Goal: Task Accomplishment & Management: Use online tool/utility

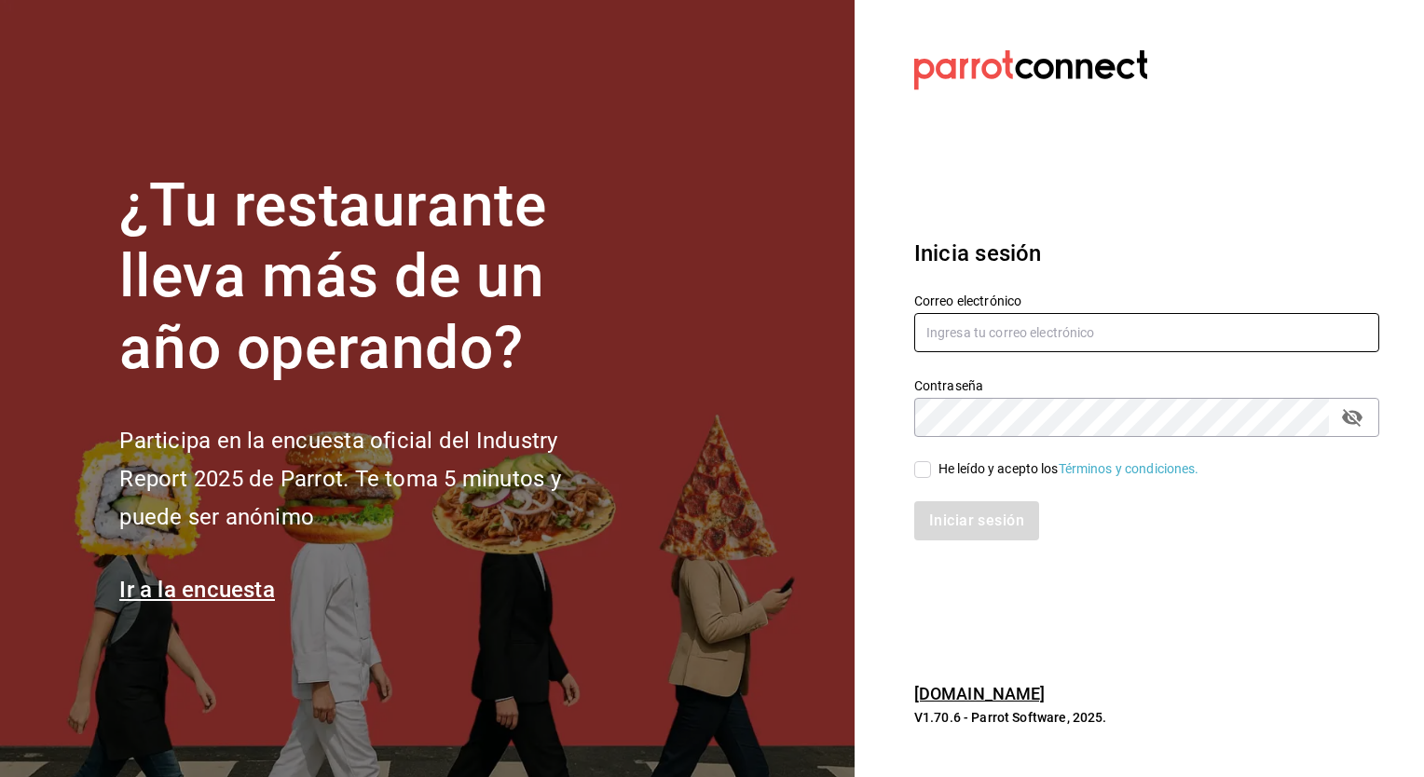
type input "[EMAIL_ADDRESS][DATE][DOMAIN_NAME]"
click at [921, 461] on label "He leído y acepto los Términos y condiciones." at bounding box center [1056, 470] width 285 height 20
click at [921, 461] on input "He leído y acepto los Términos y condiciones." at bounding box center [922, 469] width 17 height 17
checkbox input "true"
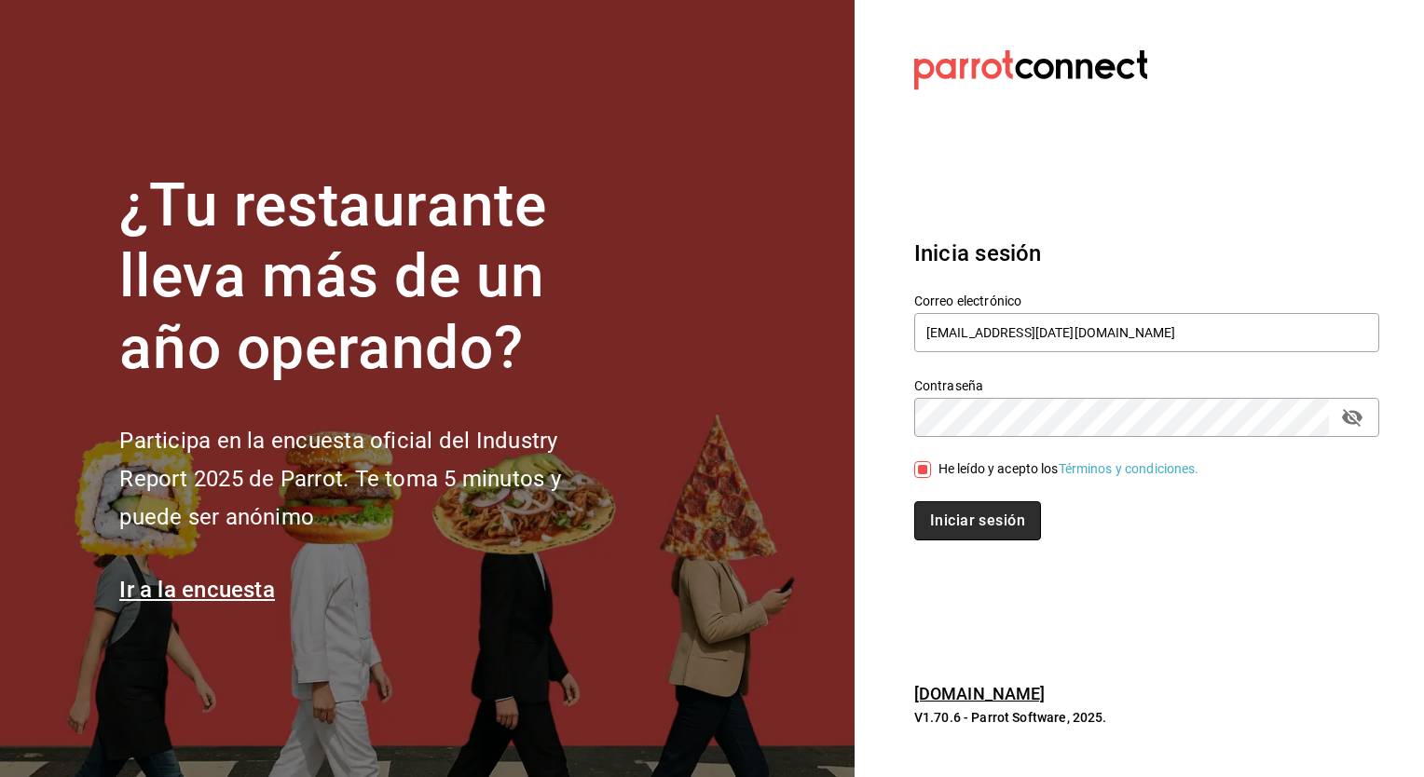
click at [955, 515] on button "Iniciar sesión" at bounding box center [977, 521] width 127 height 39
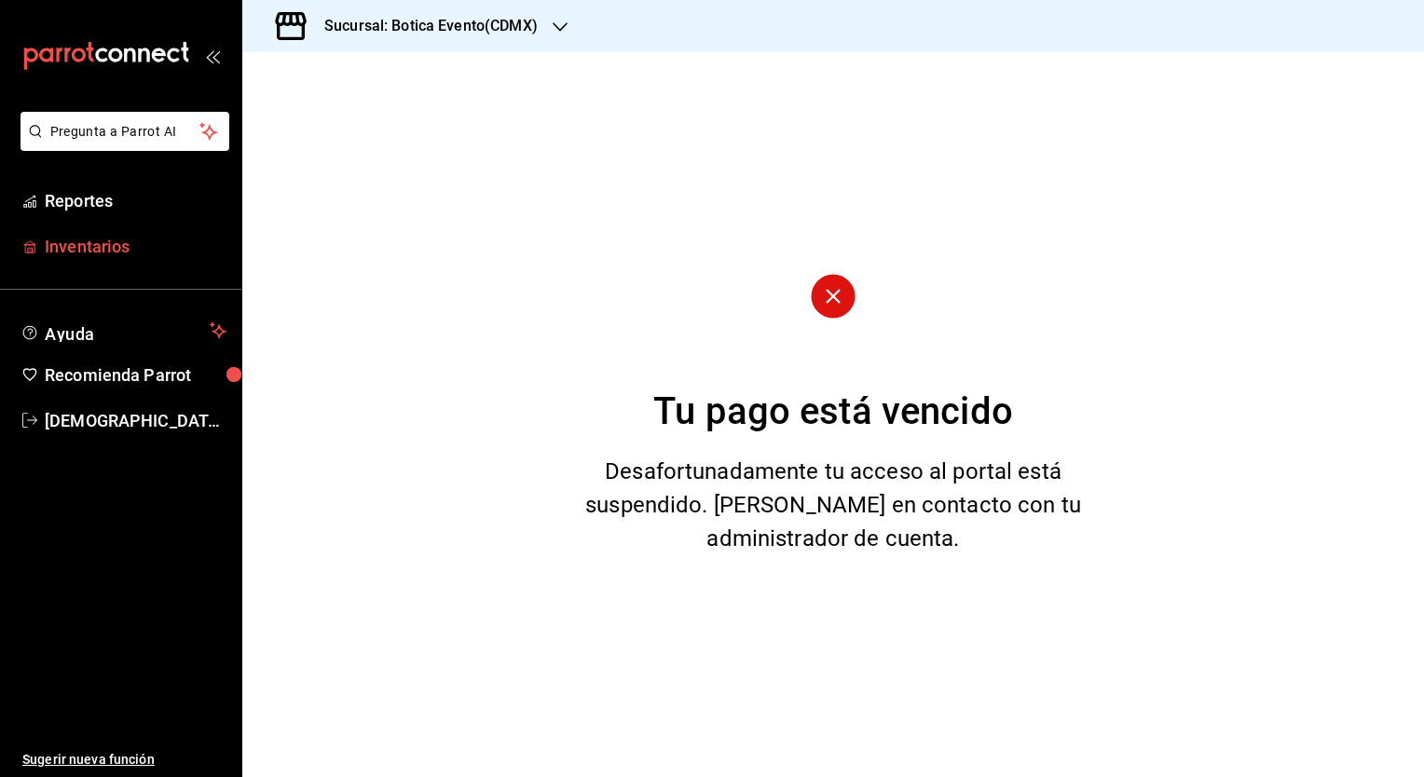
click at [121, 227] on link "Inventarios" at bounding box center [120, 247] width 241 height 40
click at [424, 44] on div "Sucursal: Botica Evento(CDMX)" at bounding box center [416, 26] width 318 height 52
click at [331, 129] on span "Botica (CDMX)" at bounding box center [301, 123] width 88 height 20
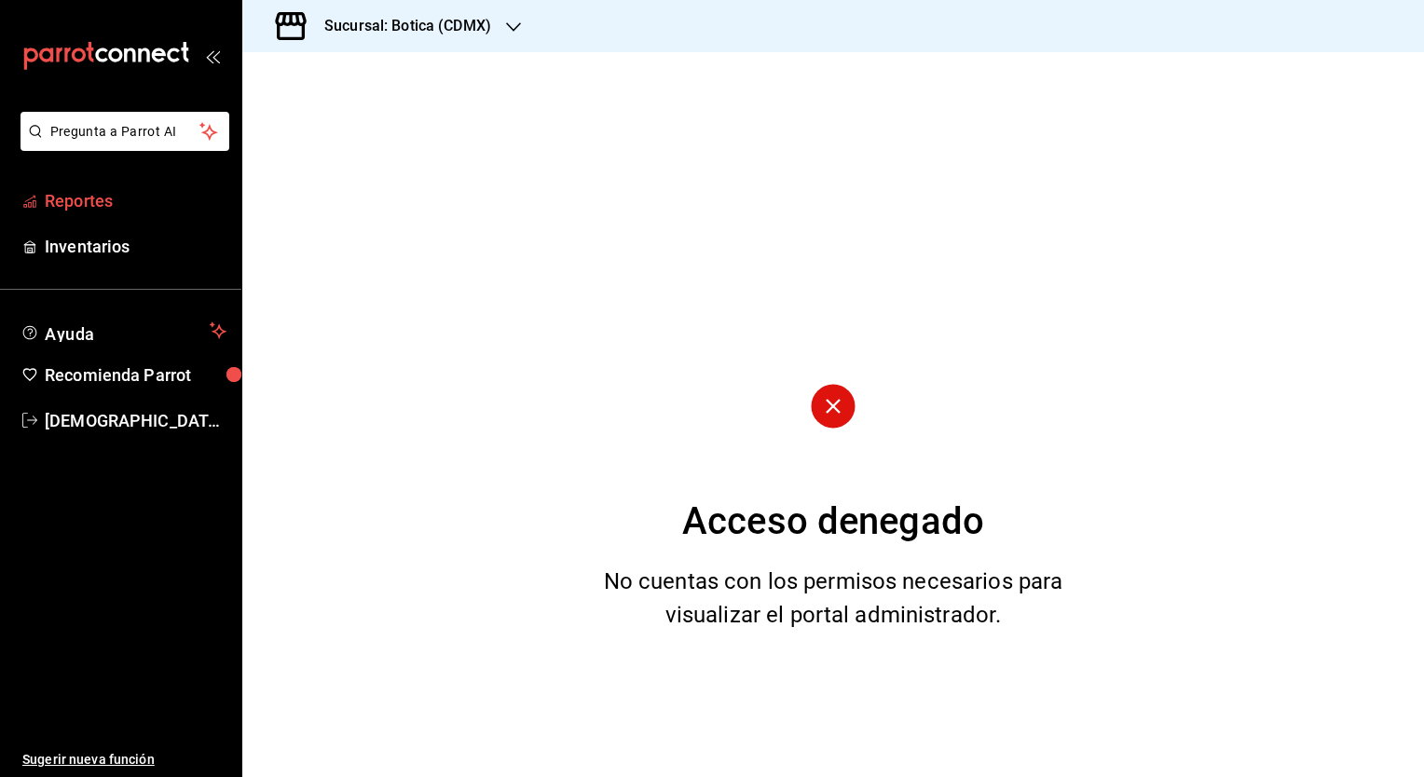
click at [83, 210] on span "Reportes" at bounding box center [136, 200] width 182 height 25
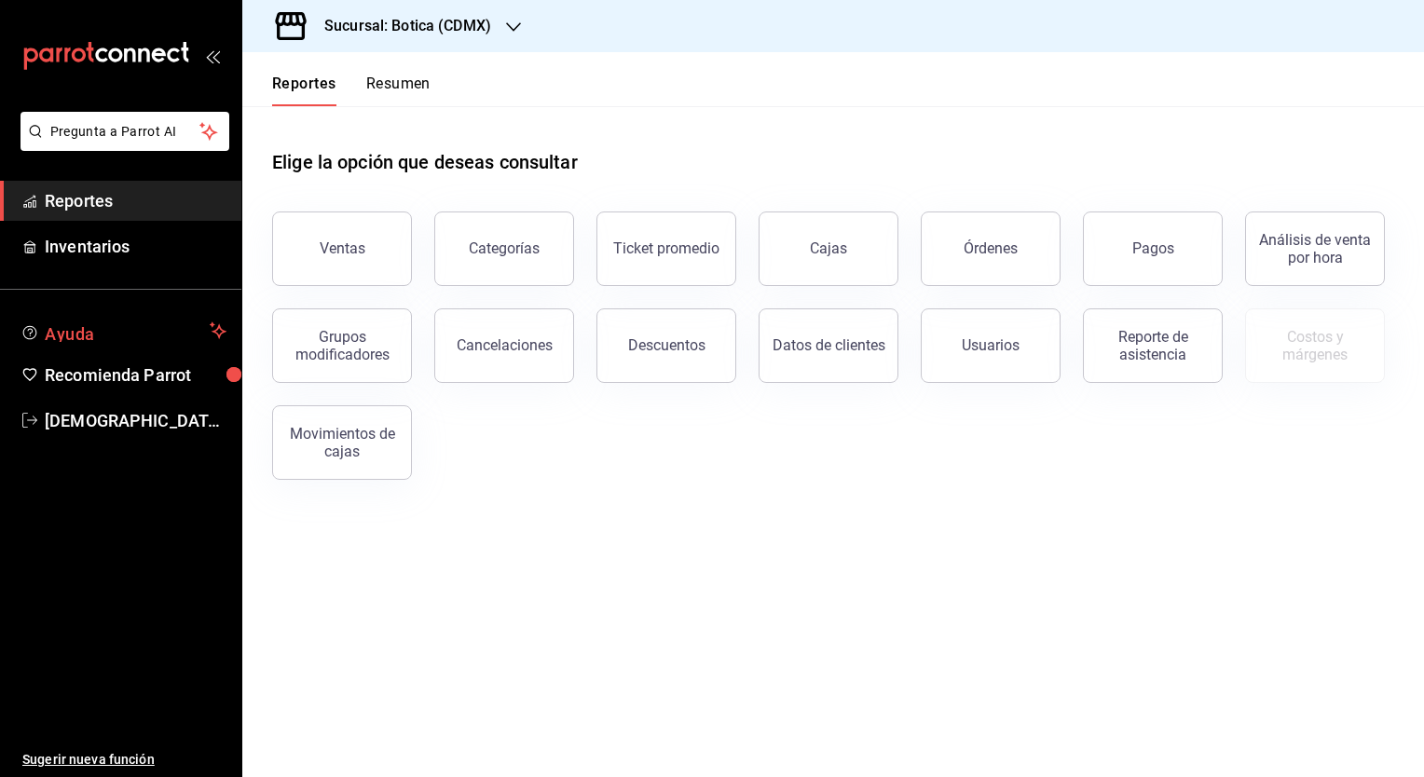
drag, startPoint x: 328, startPoint y: 248, endPoint x: 127, endPoint y: 331, distance: 217.8
click at [127, 331] on div "Pregunta a Parrot AI Reportes Inventarios Ayuda Recomienda Parrot Christian Nad…" at bounding box center [712, 388] width 1424 height 777
click at [354, 248] on div "Ventas" at bounding box center [343, 249] width 46 height 18
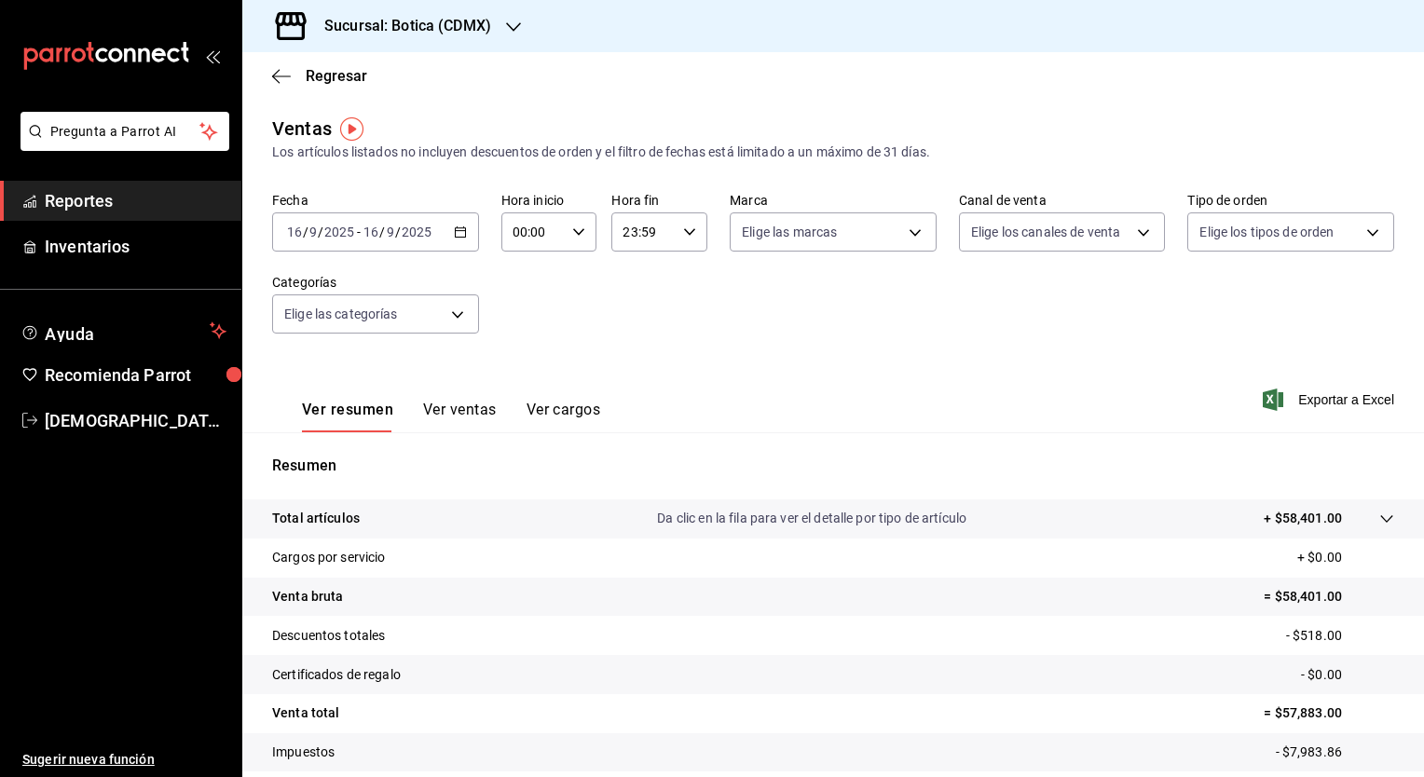
click at [447, 233] on div "2025-09-16 16 / 9 / 2025 - 2025-09-16 16 / 9 / 2025" at bounding box center [375, 232] width 207 height 39
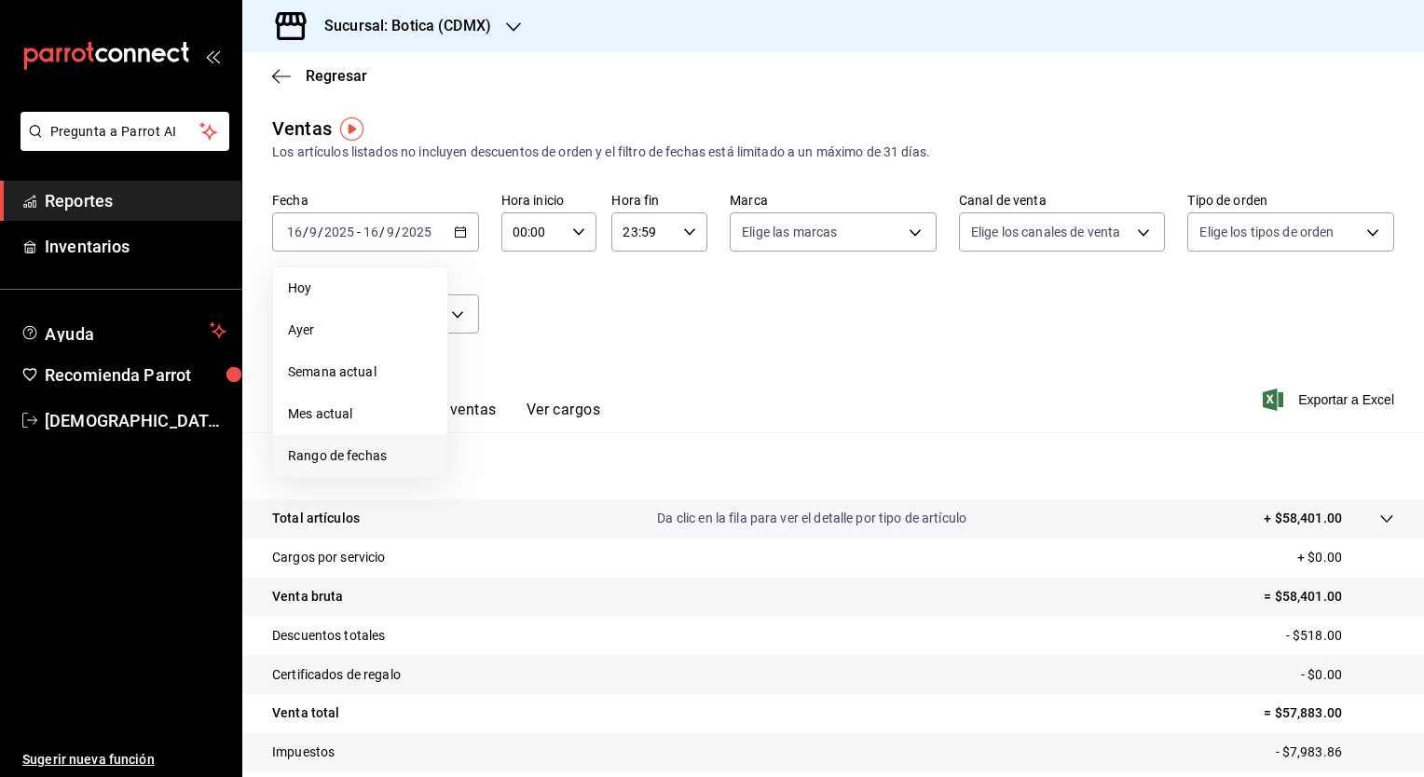
click at [328, 457] on span "Rango de fechas" at bounding box center [360, 457] width 144 height 20
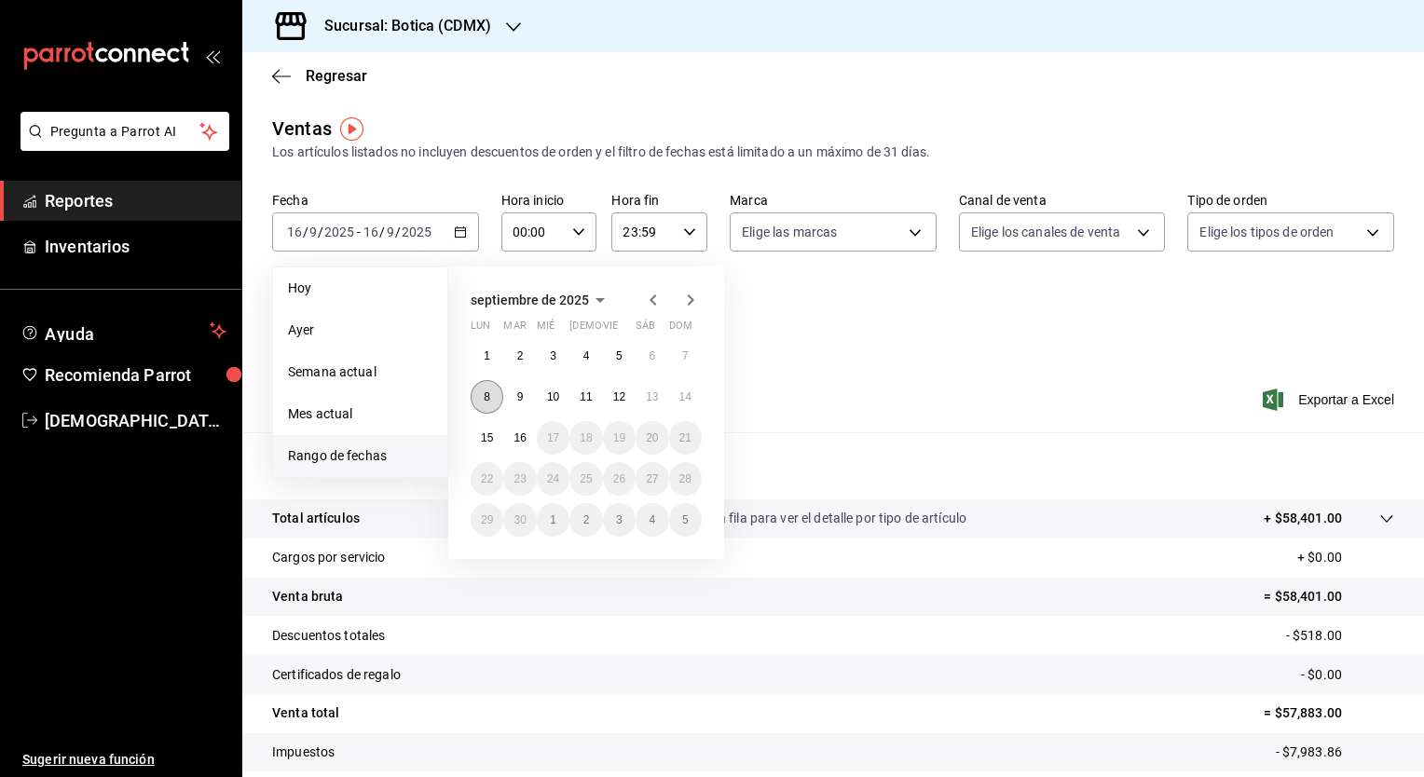
click at [496, 400] on button "8" at bounding box center [487, 397] width 33 height 34
click at [683, 385] on button "14" at bounding box center [685, 397] width 33 height 34
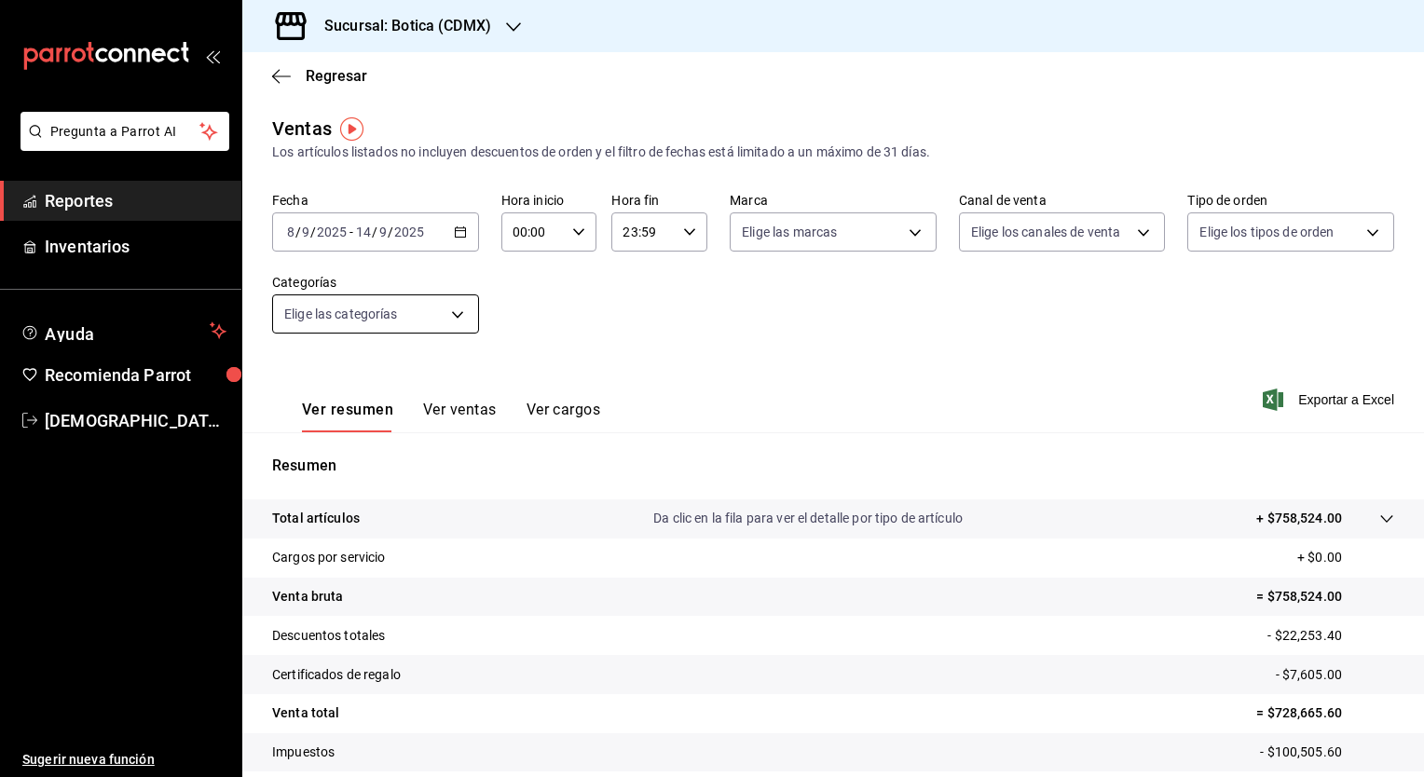
click at [444, 311] on body "Pregunta a Parrot AI Reportes Inventarios Ayuda Recomienda Parrot Christian Nad…" at bounding box center [712, 388] width 1424 height 777
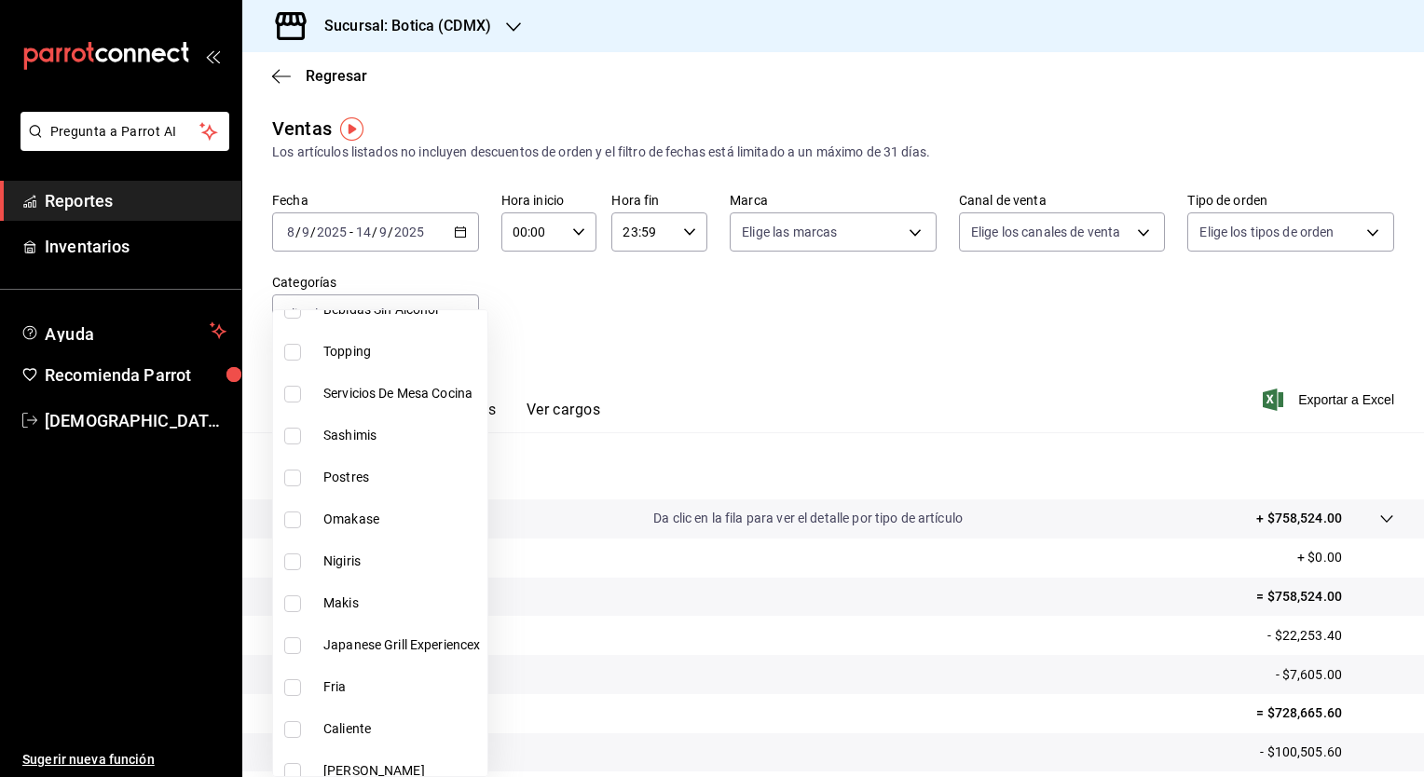
scroll to position [1125, 0]
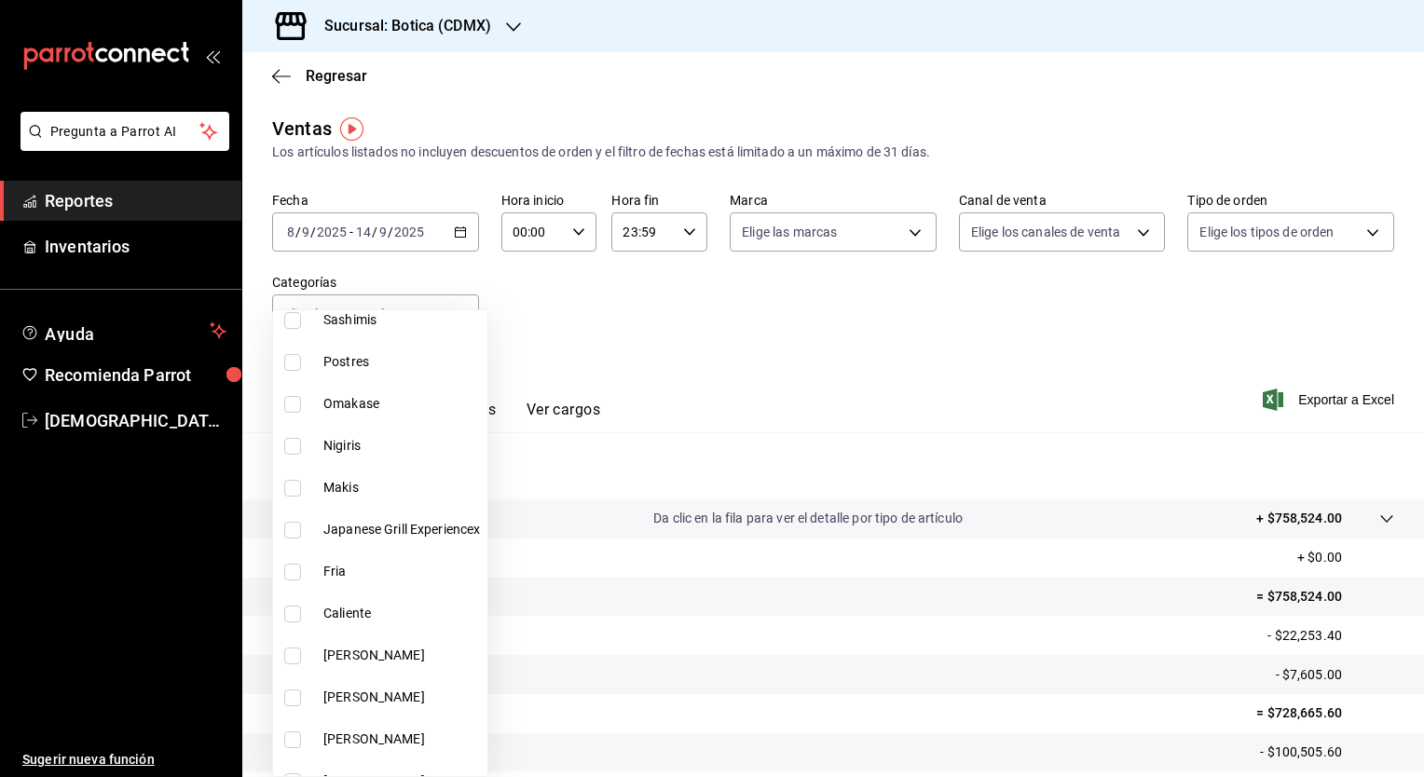
click at [380, 374] on li "Postres" at bounding box center [380, 362] width 214 height 42
type input "25b78496-6c2c-48a7-a207-0f3c7a1e26a6"
checkbox input "true"
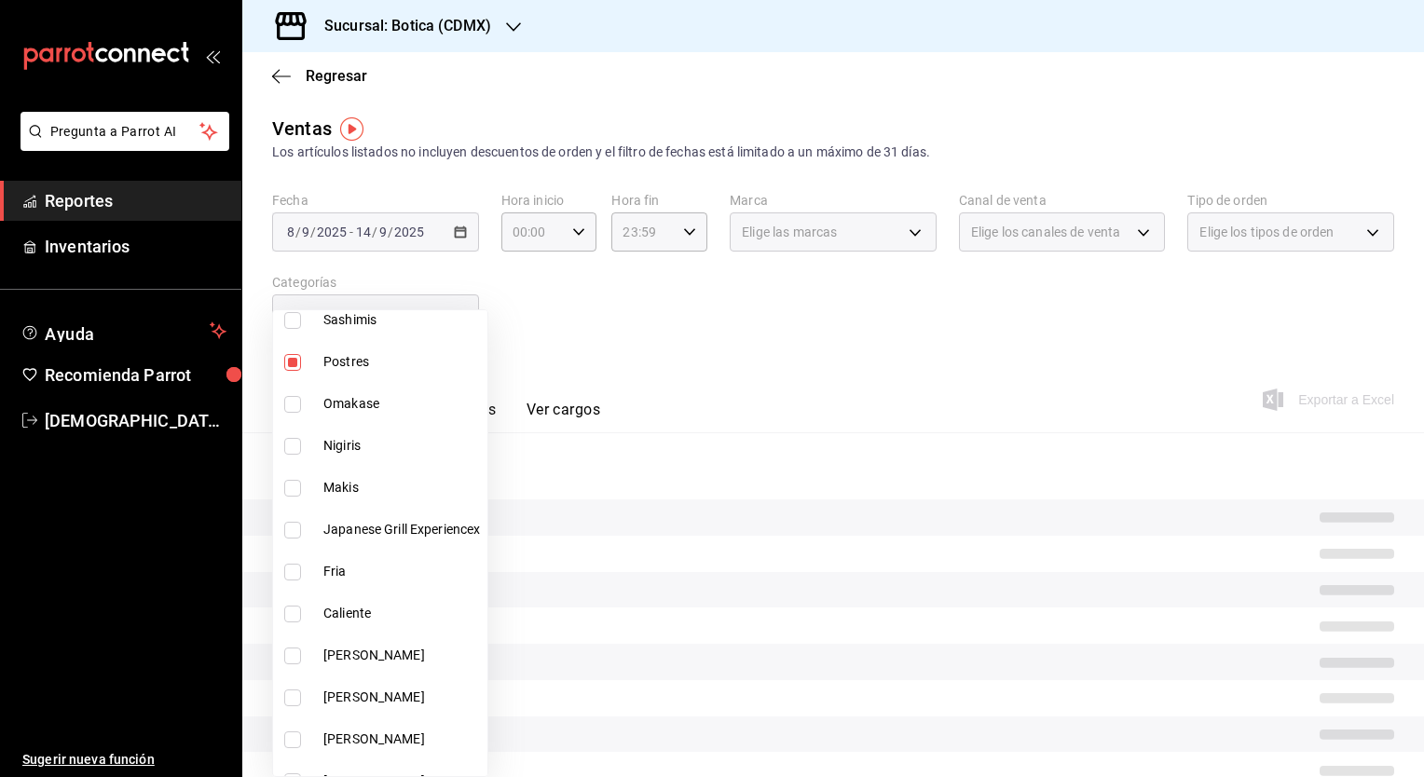
click at [667, 363] on div at bounding box center [712, 388] width 1424 height 777
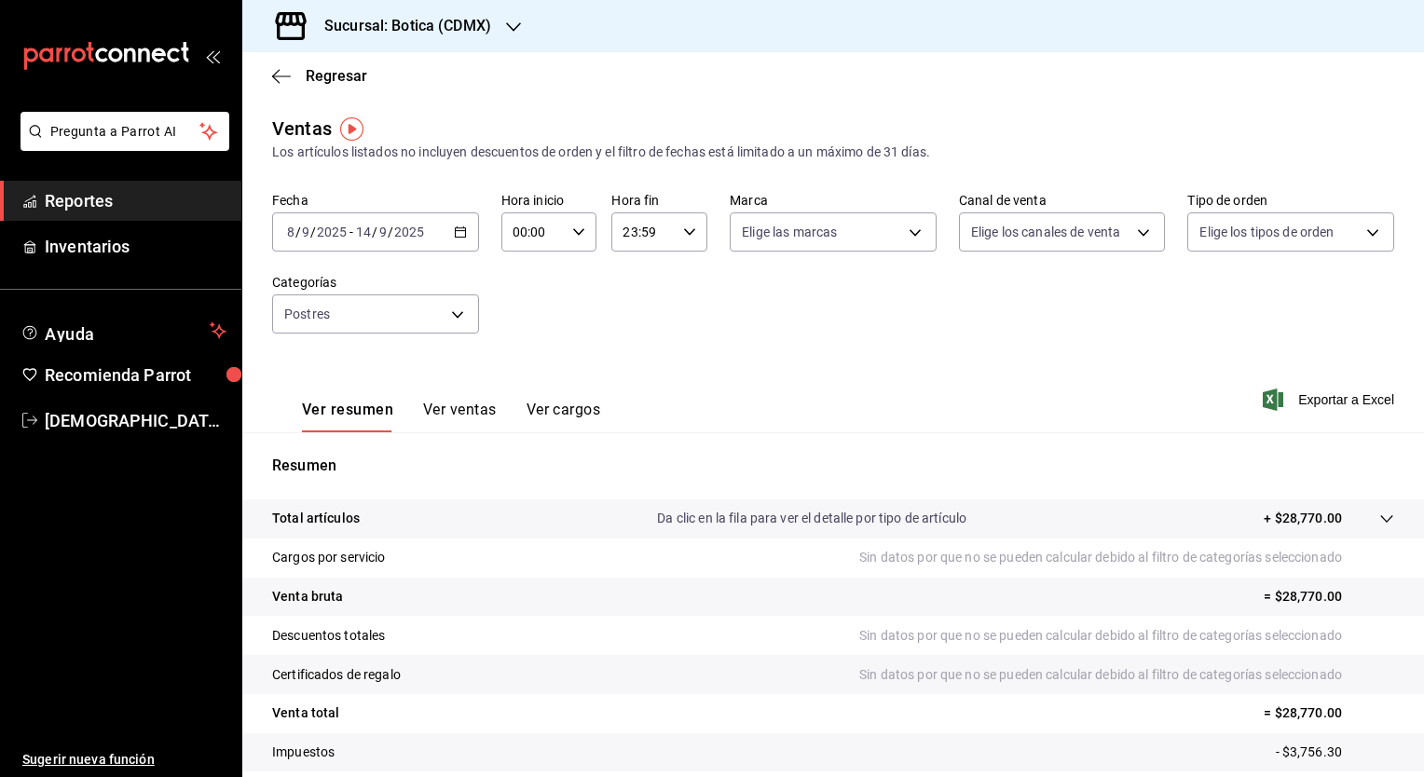
click at [466, 410] on button "Ver ventas" at bounding box center [460, 417] width 74 height 32
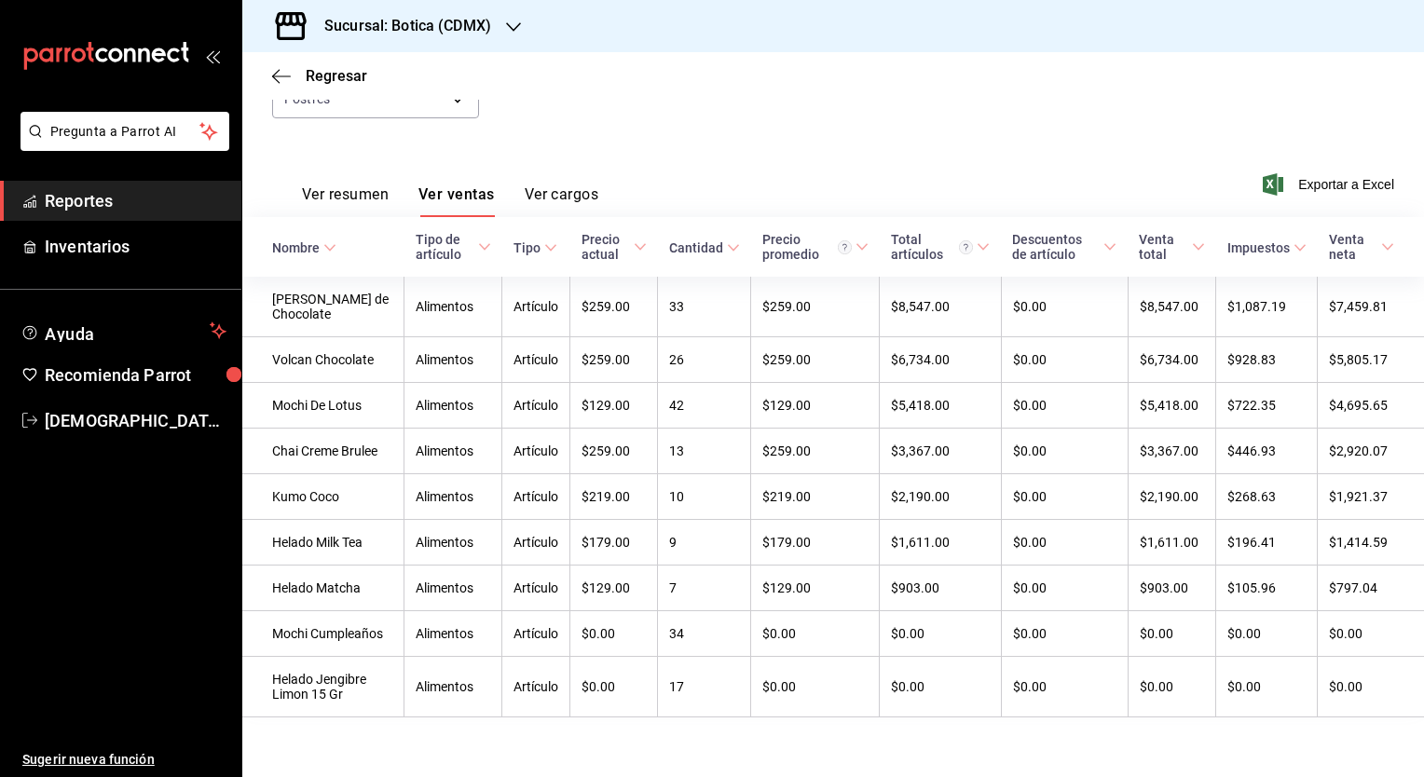
scroll to position [254, 0]
click at [316, 65] on div "Regresar" at bounding box center [833, 76] width 1182 height 48
click at [322, 79] on span "Regresar" at bounding box center [337, 76] width 62 height 18
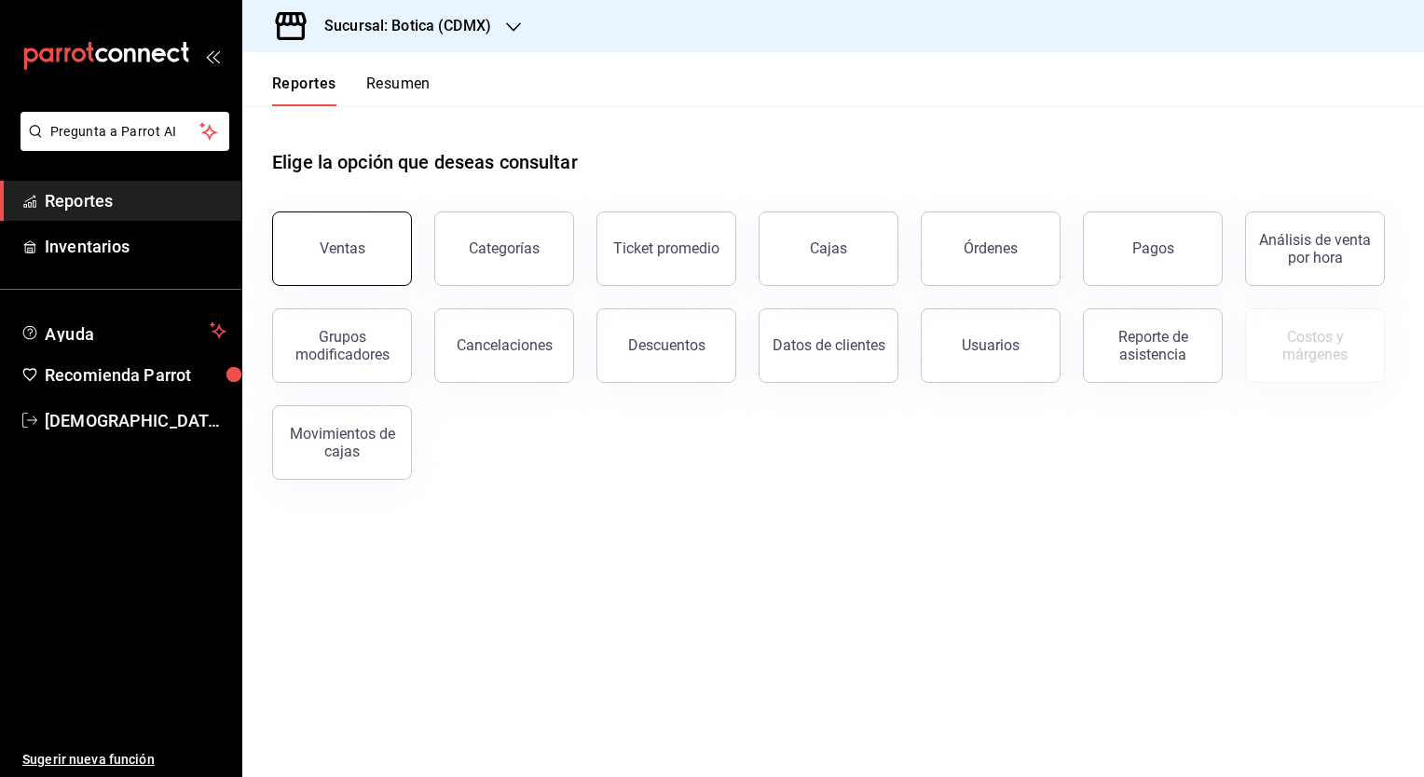
click at [388, 272] on button "Ventas" at bounding box center [342, 249] width 140 height 75
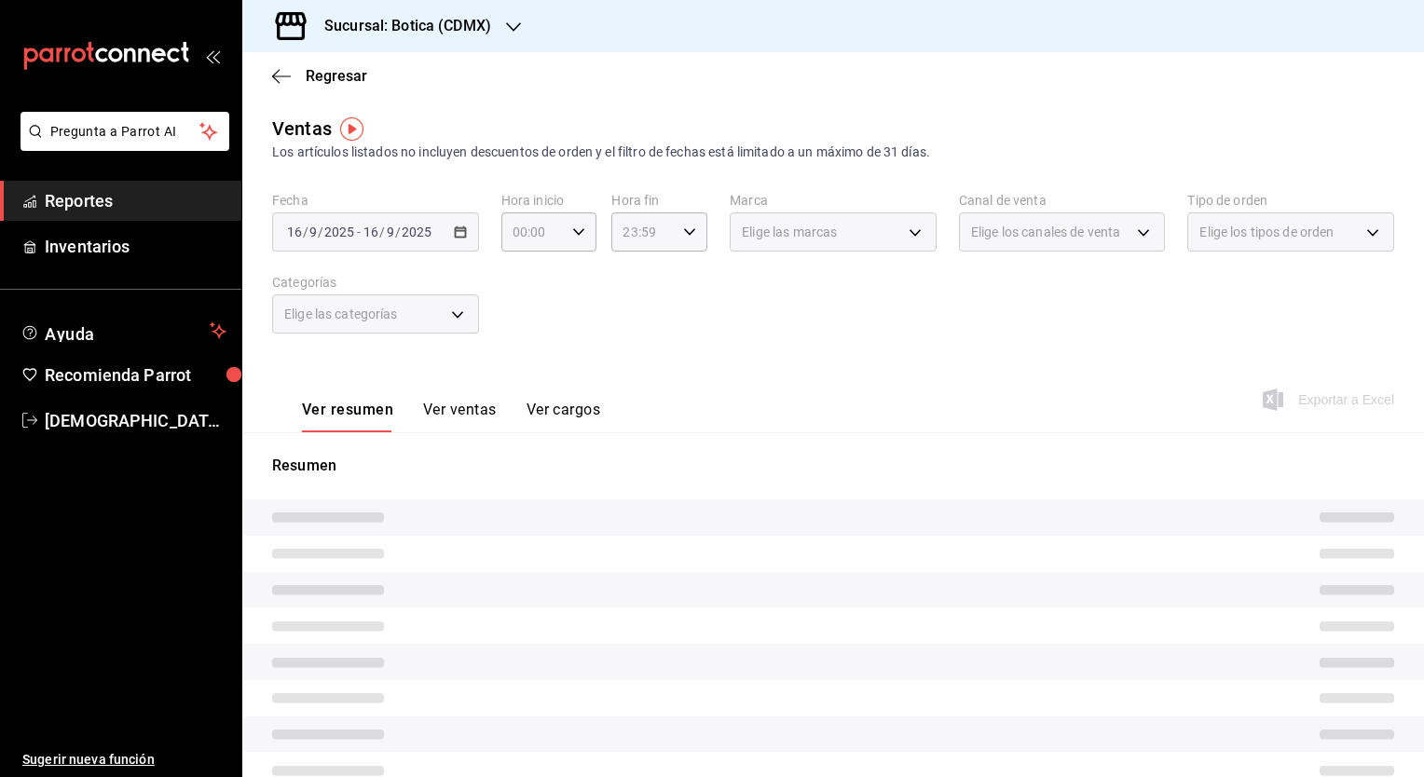
click at [451, 245] on div "2025-09-16 16 / 9 / 2025 - 2025-09-16 16 / 9 / 2025" at bounding box center [375, 232] width 207 height 39
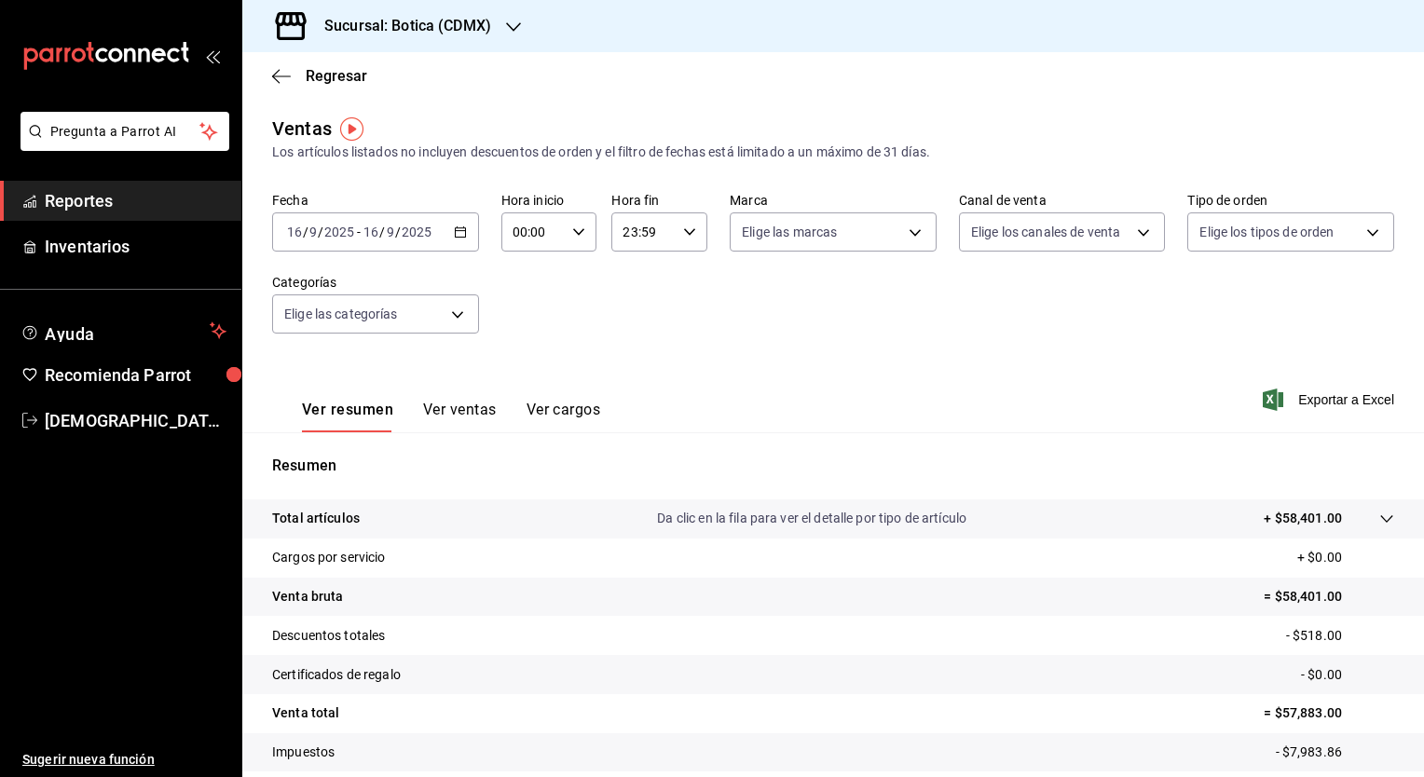
click at [461, 239] on div "2025-09-16 16 / 9 / 2025 - 2025-09-16 16 / 9 / 2025" at bounding box center [375, 232] width 207 height 39
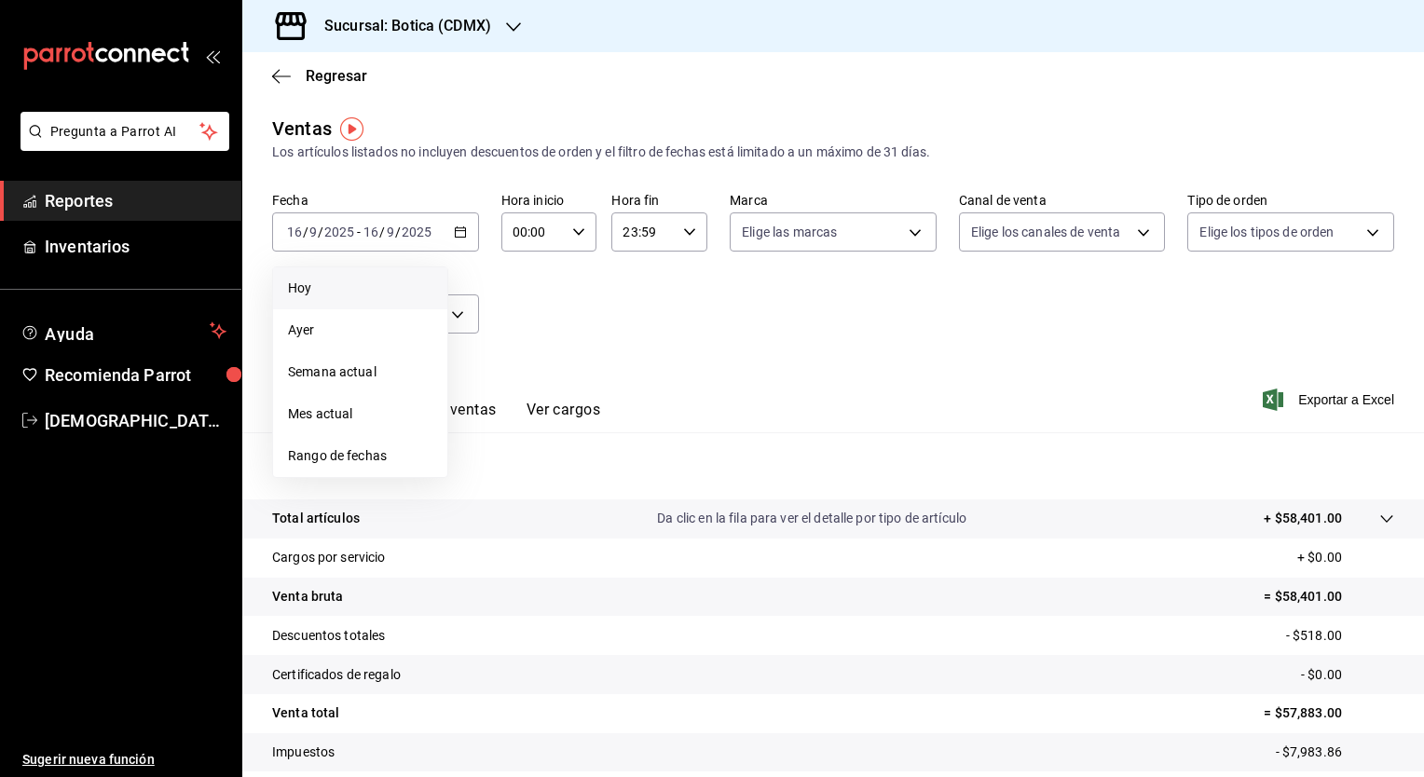
click at [330, 294] on span "Hoy" at bounding box center [360, 289] width 144 height 20
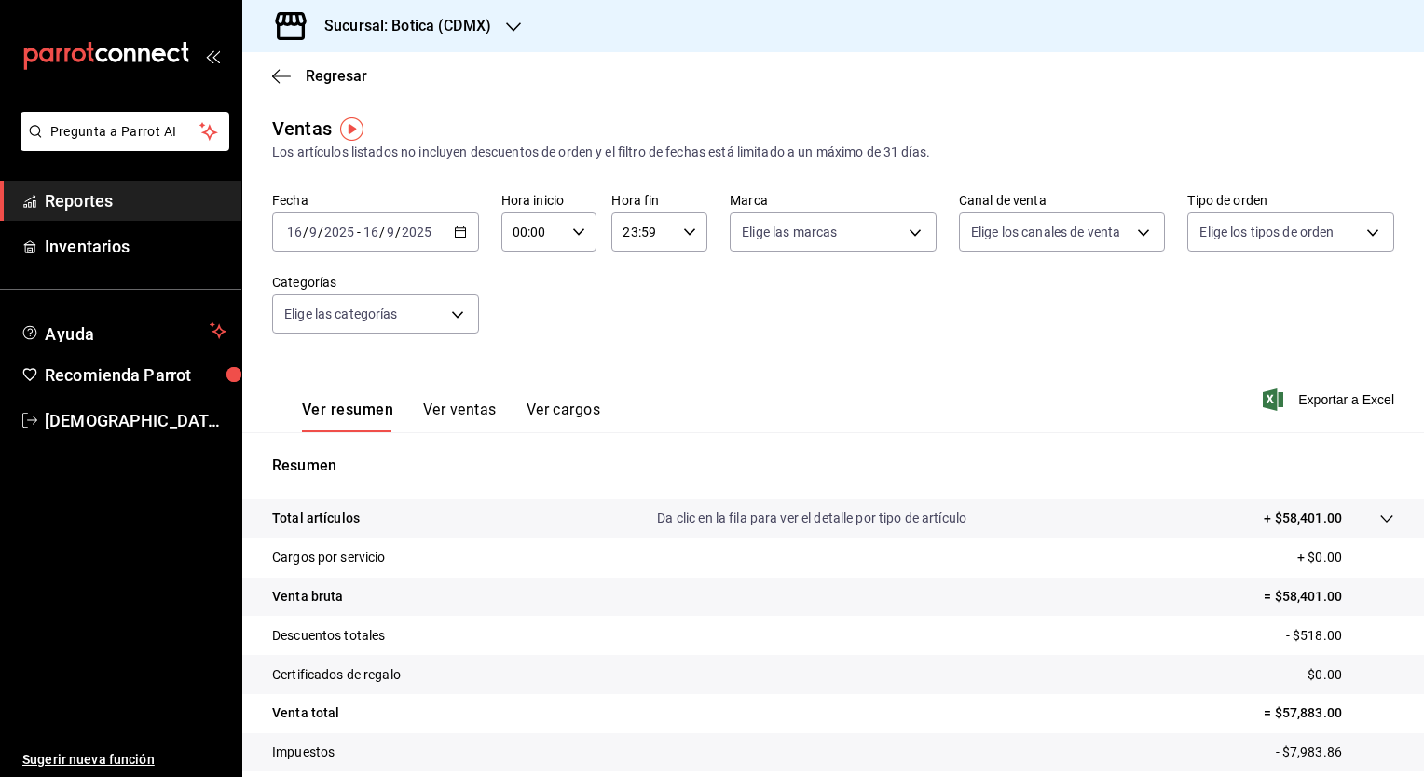
click at [668, 314] on div "Fecha 2025-09-16 16 / 9 / 2025 - 2025-09-16 16 / 9 / 2025 Hora inicio 00:00 Hor…" at bounding box center [833, 274] width 1122 height 164
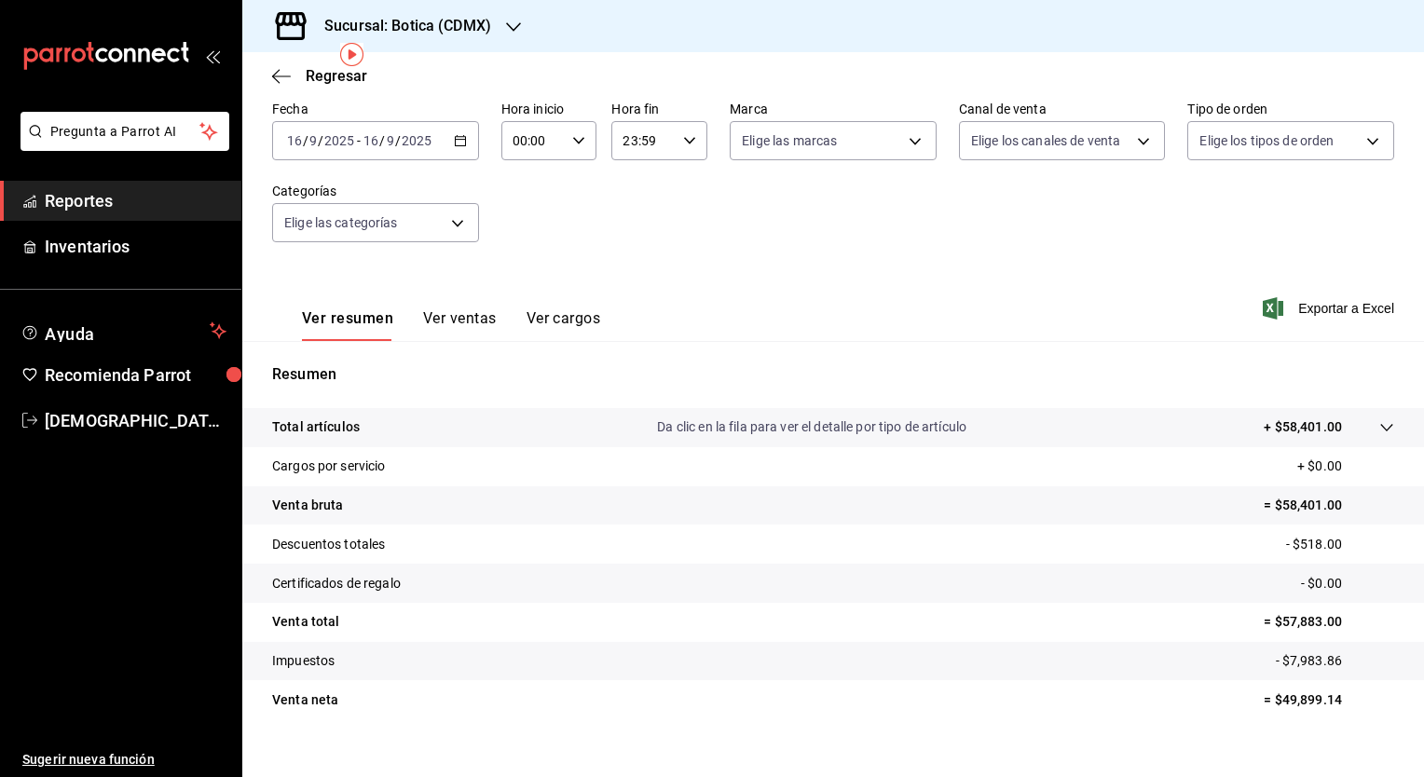
scroll to position [93, 0]
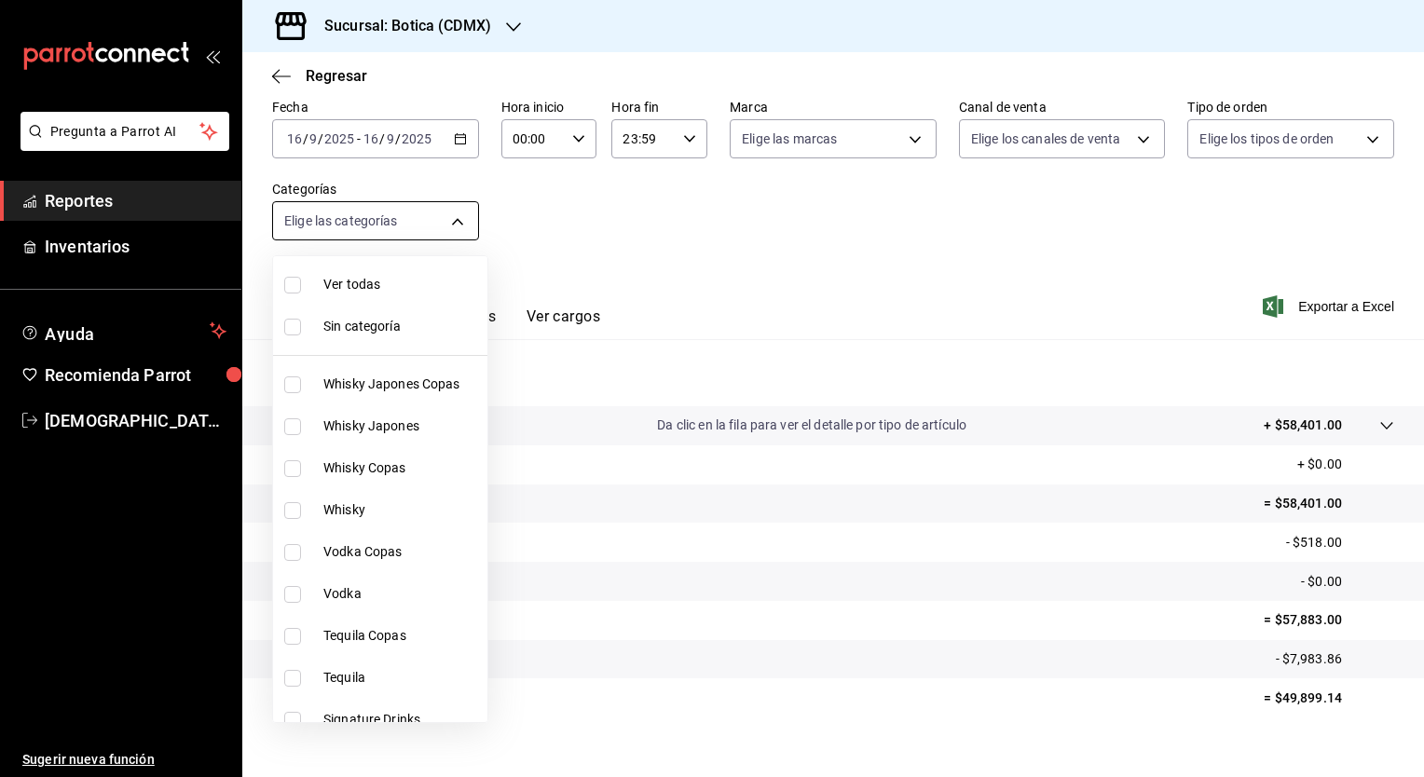
click at [449, 222] on body "Pregunta a Parrot AI Reportes Inventarios Ayuda Recomienda Parrot Christian Nad…" at bounding box center [712, 388] width 1424 height 777
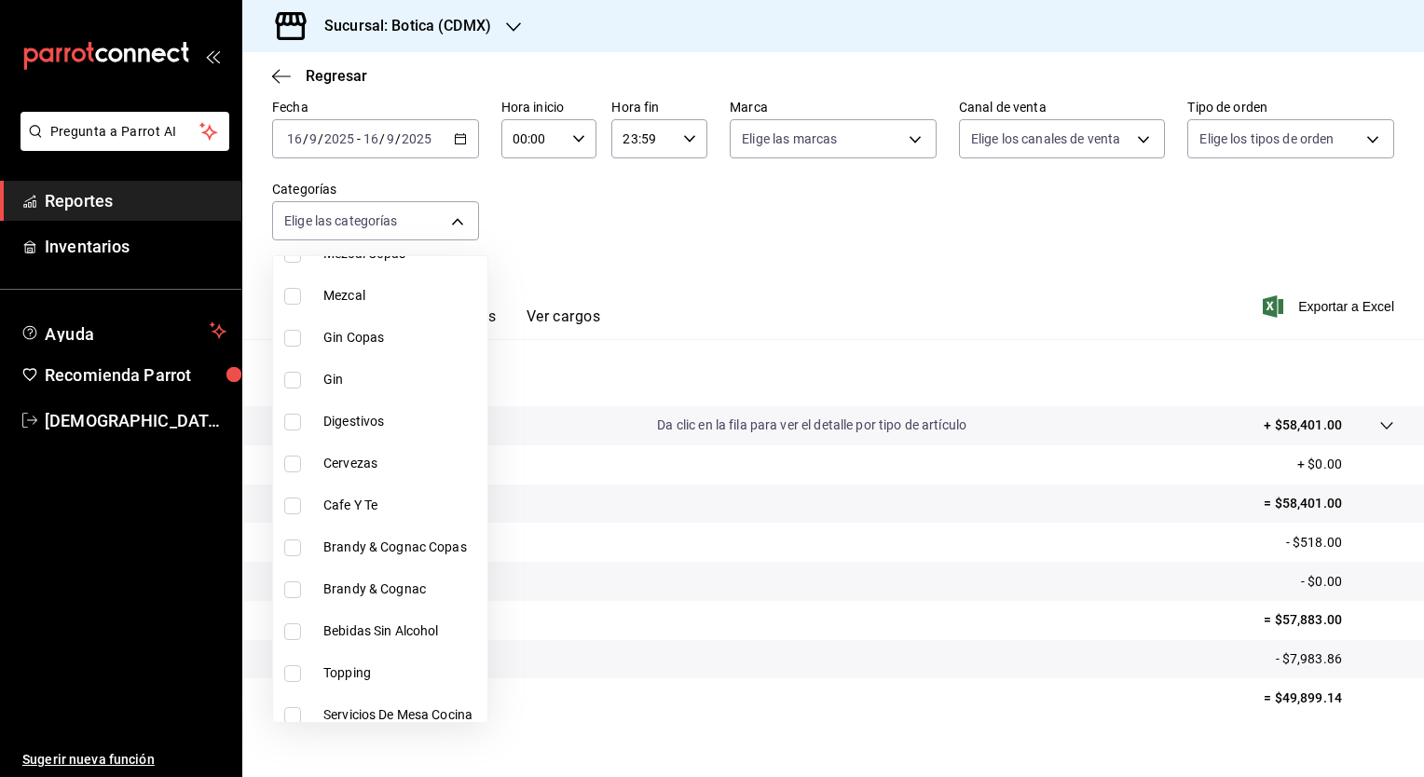
scroll to position [631, 0]
drag, startPoint x: 388, startPoint y: 630, endPoint x: 378, endPoint y: 636, distance: 11.7
click at [378, 636] on span "Bebidas Sin Alcohol" at bounding box center [401, 635] width 157 height 20
type input "828838a7-cee5-443c-9725-69ebc6d0b9f3"
checkbox input "true"
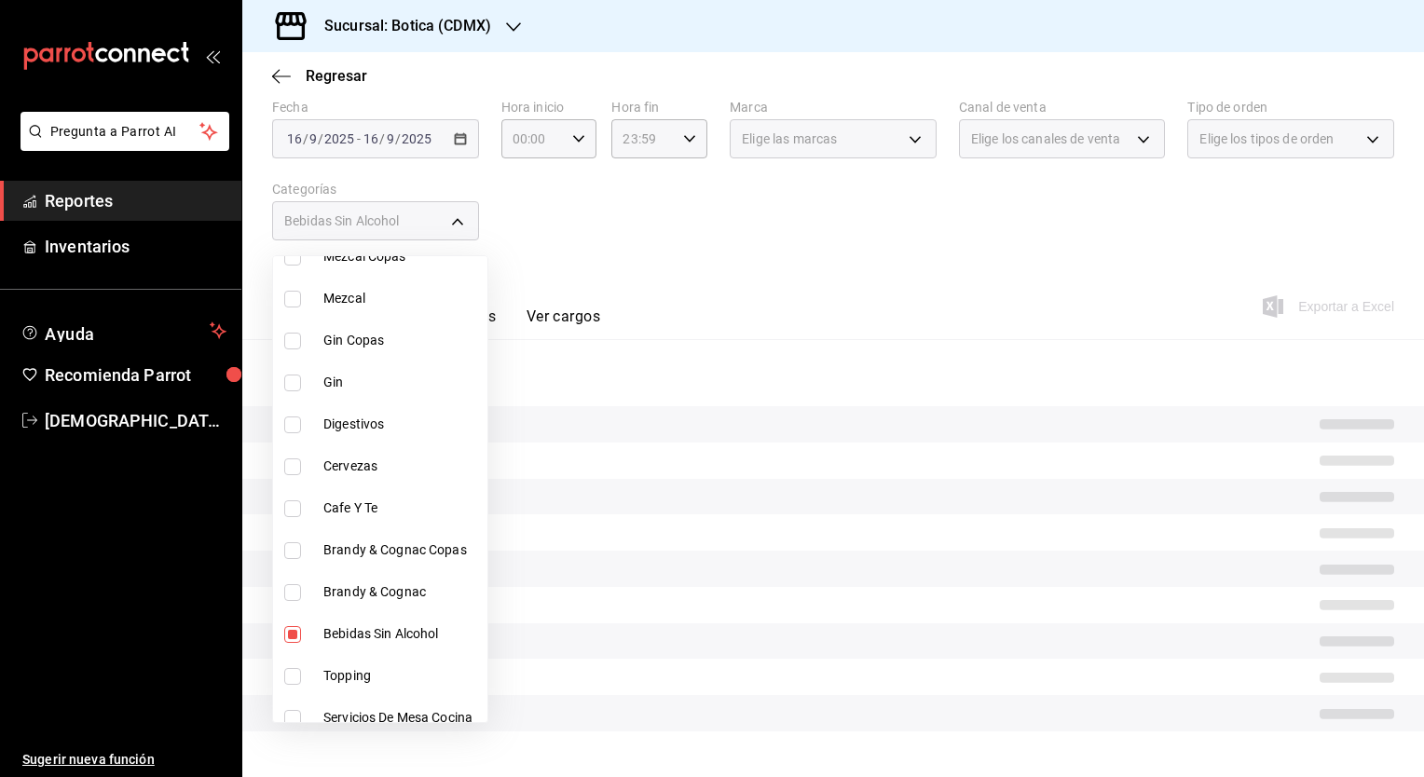
click at [776, 291] on div at bounding box center [712, 388] width 1424 height 777
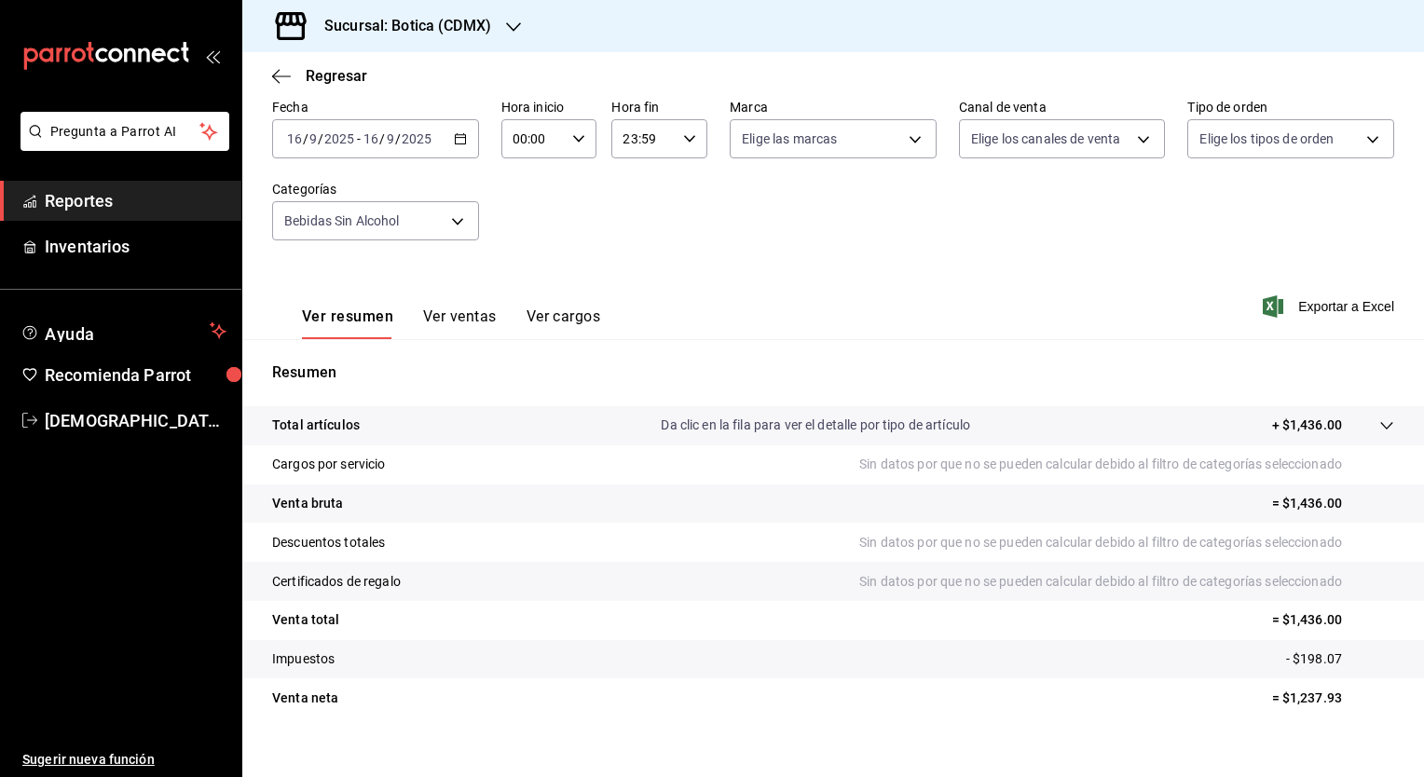
click at [462, 319] on button "Ver ventas" at bounding box center [460, 324] width 74 height 32
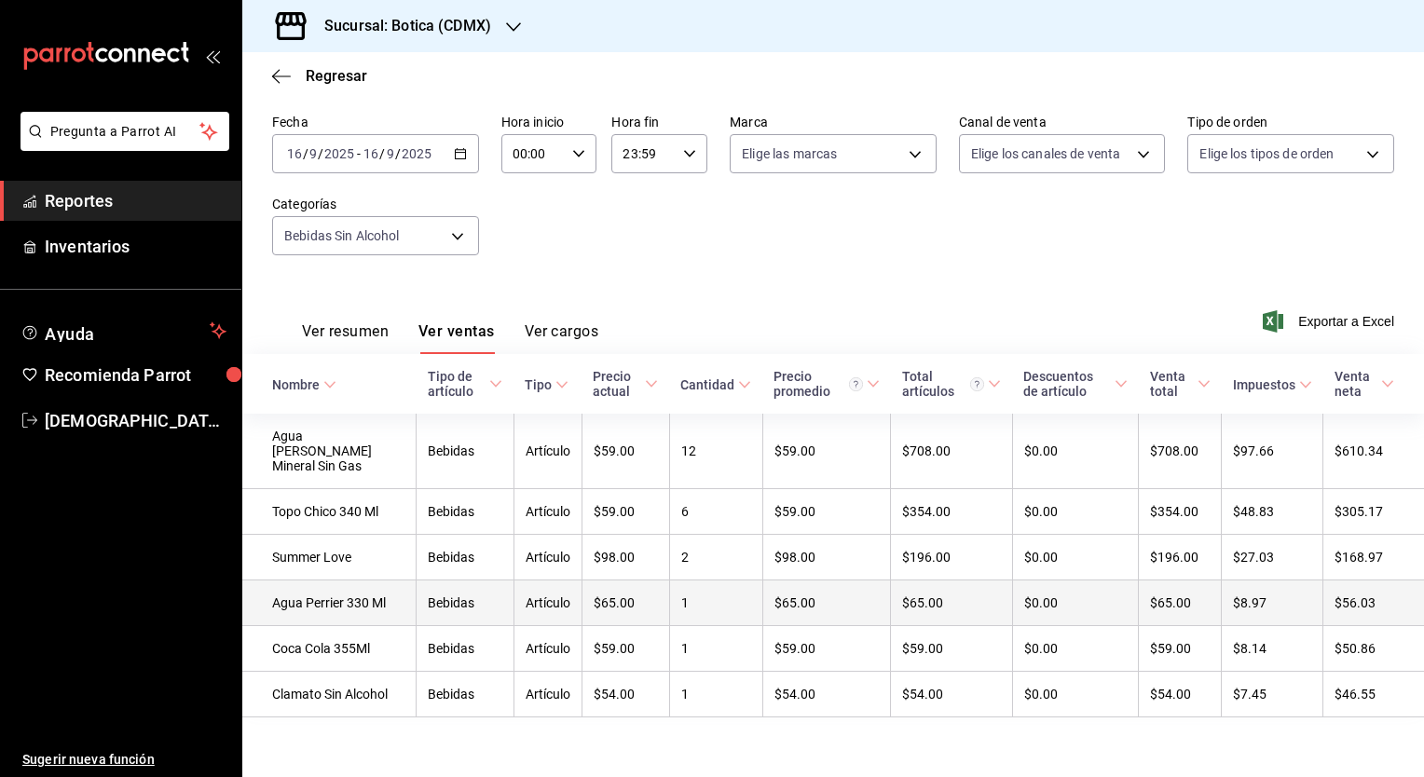
scroll to position [116, 0]
